Goal: Information Seeking & Learning: Learn about a topic

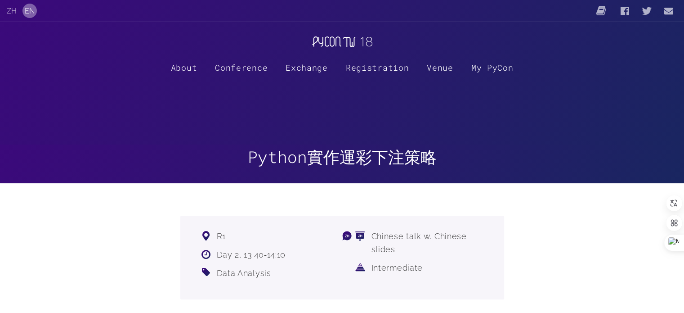
click at [8, 10] on link "ZH" at bounding box center [12, 11] width 10 height 9
click at [8, 13] on link "ZH" at bounding box center [12, 11] width 10 height 9
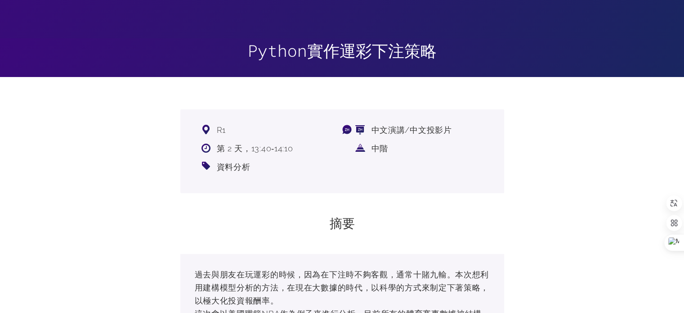
scroll to position [108, 0]
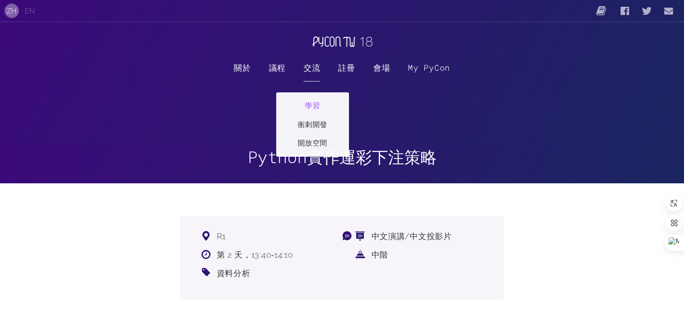
click at [308, 109] on link "學習" at bounding box center [313, 104] width 72 height 23
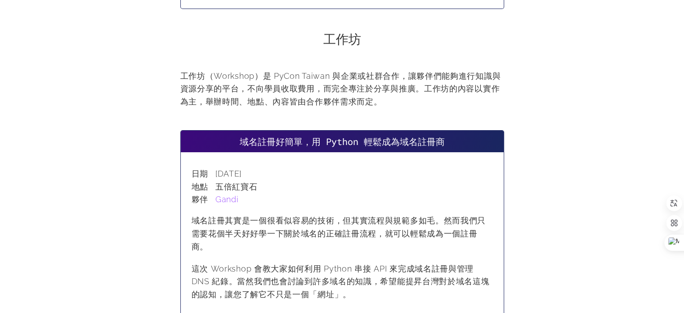
scroll to position [1261, 0]
